Goal: Task Accomplishment & Management: Use online tool/utility

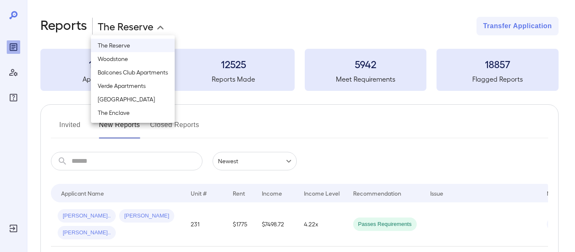
click at [156, 24] on body "**********" at bounding box center [287, 126] width 575 height 252
click at [143, 89] on li "Verde Apartments" at bounding box center [133, 85] width 84 height 13
type input "**********"
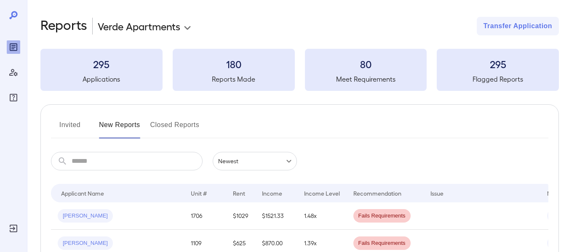
click at [75, 126] on button "Invited" at bounding box center [70, 128] width 38 height 20
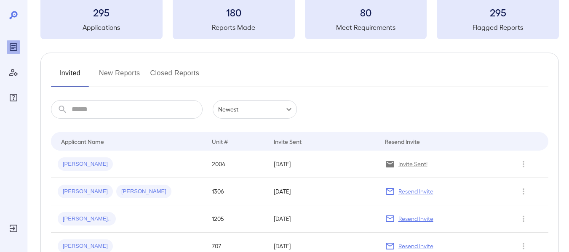
scroll to position [52, 0]
click at [524, 164] on icon "Row Actions" at bounding box center [523, 164] width 9 height 10
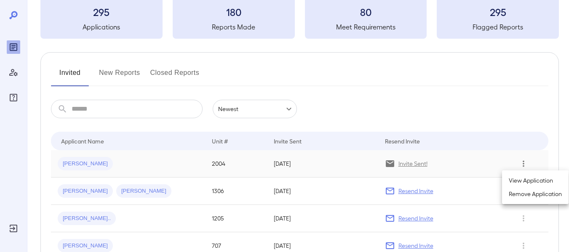
click at [458, 170] on div at bounding box center [284, 126] width 569 height 252
click at [324, 164] on td "[DATE]" at bounding box center [322, 163] width 111 height 27
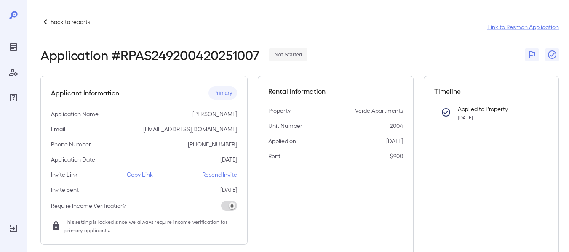
scroll to position [40, 0]
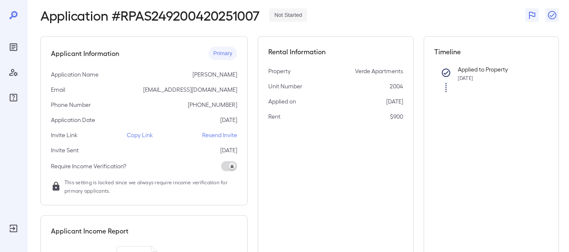
click at [145, 134] on p "Copy Link" at bounding box center [140, 135] width 26 height 8
click at [14, 48] on icon "Reports" at bounding box center [13, 47] width 4 height 4
